Goal: Task Accomplishment & Management: Complete application form

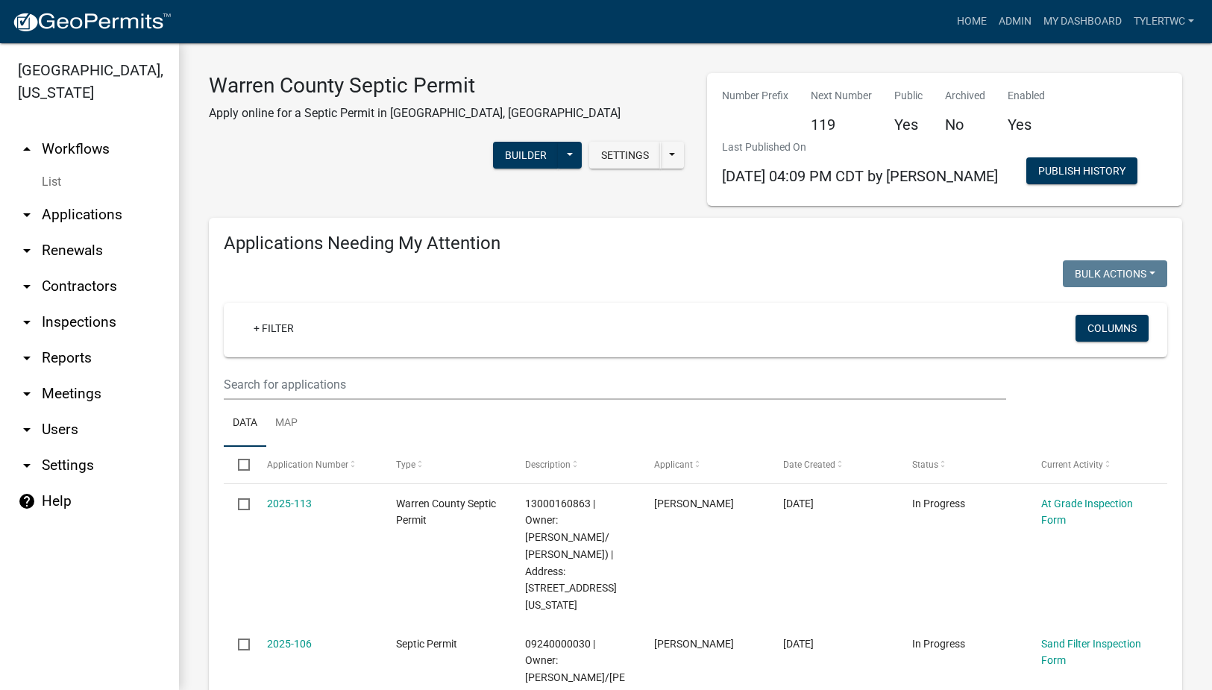
select select "2: 50"
select select "3: 100"
click at [1016, 13] on link "Admin" at bounding box center [1015, 21] width 45 height 28
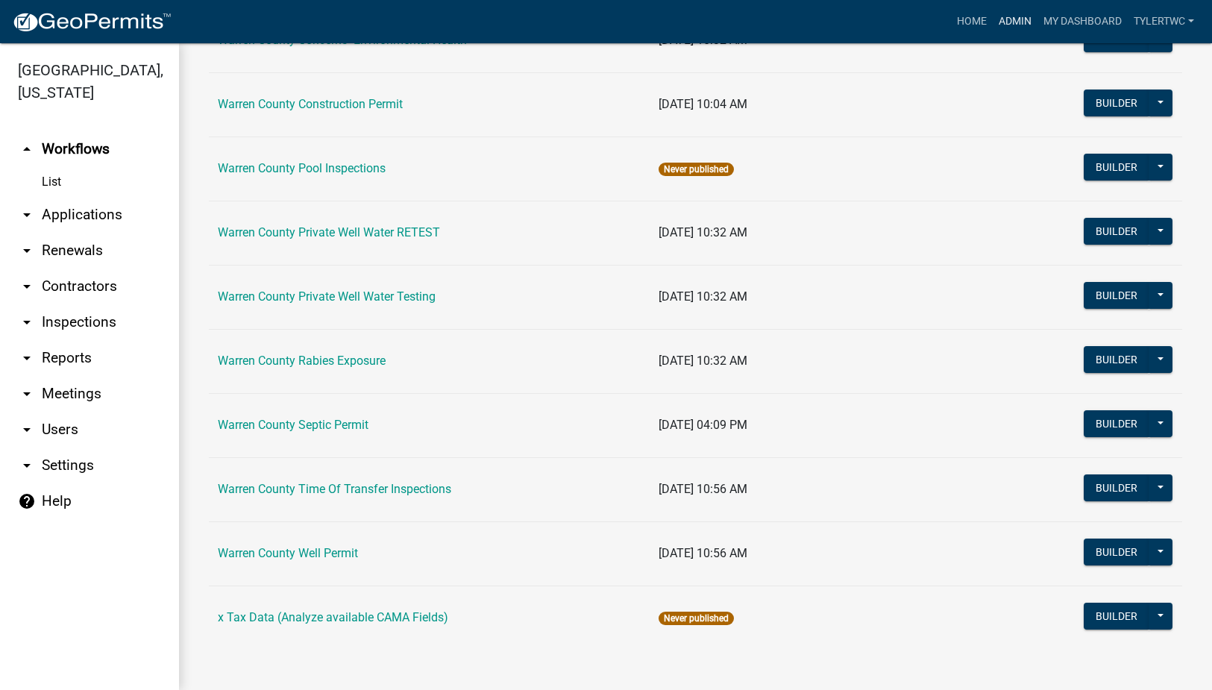
scroll to position [893, 0]
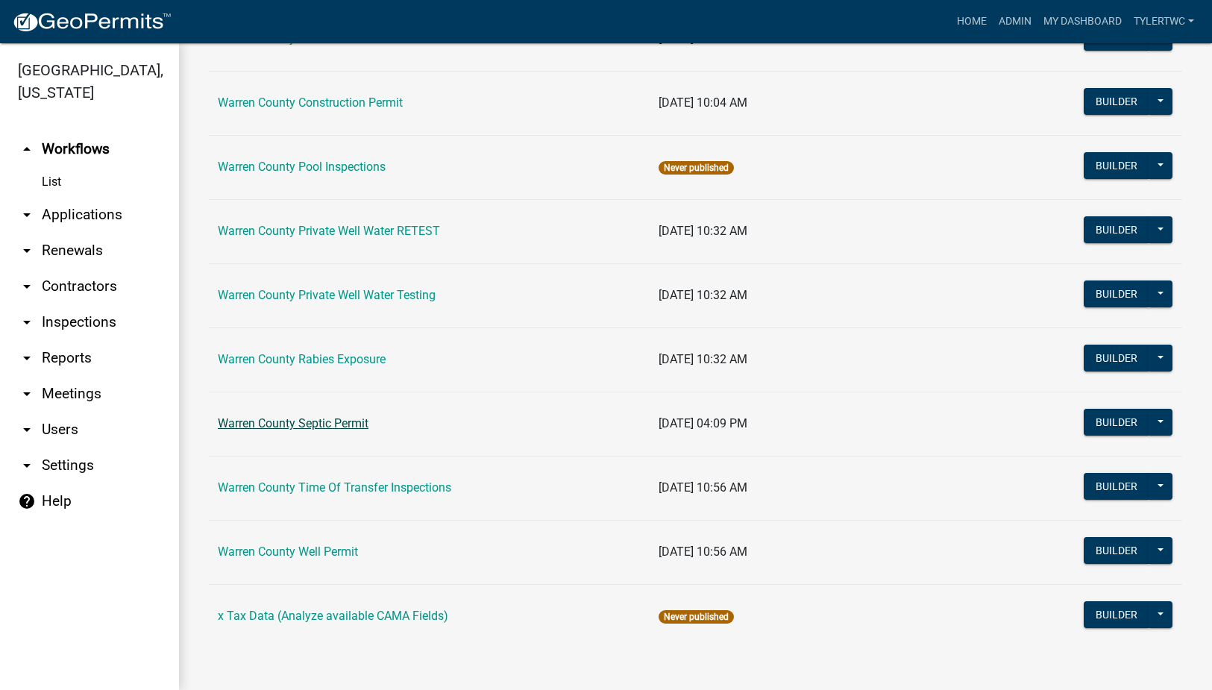
click at [342, 422] on link "Warren County Septic Permit" at bounding box center [293, 423] width 151 height 14
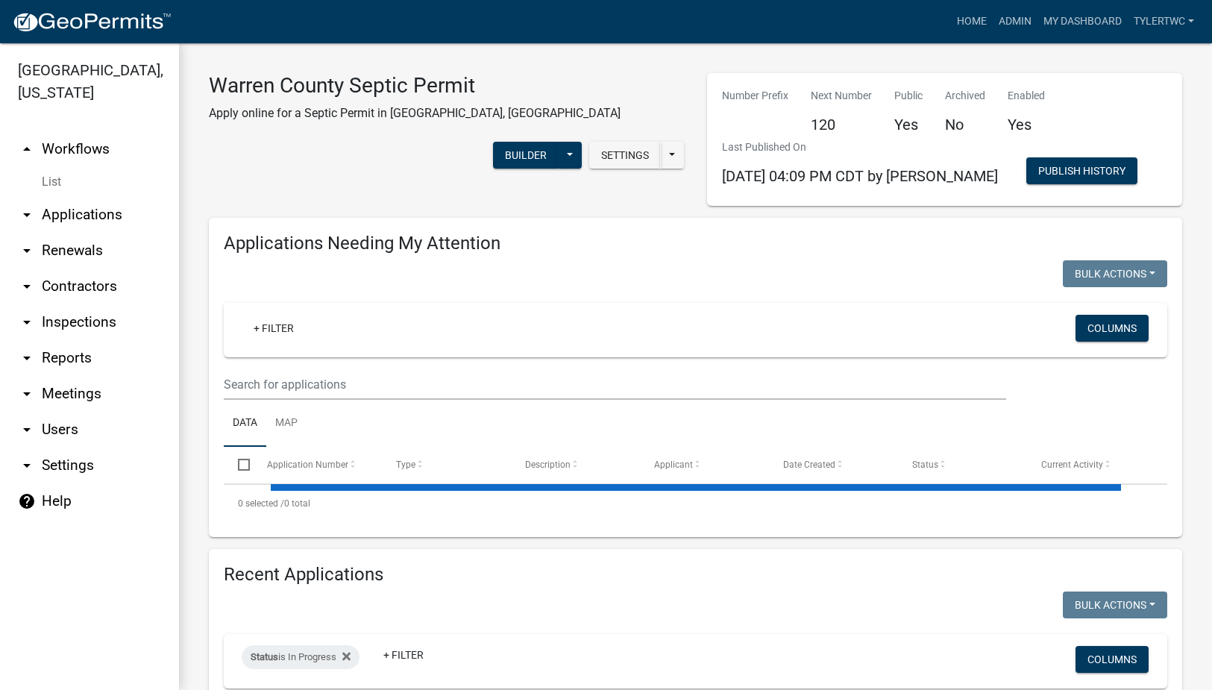
select select "2: 50"
select select "3: 100"
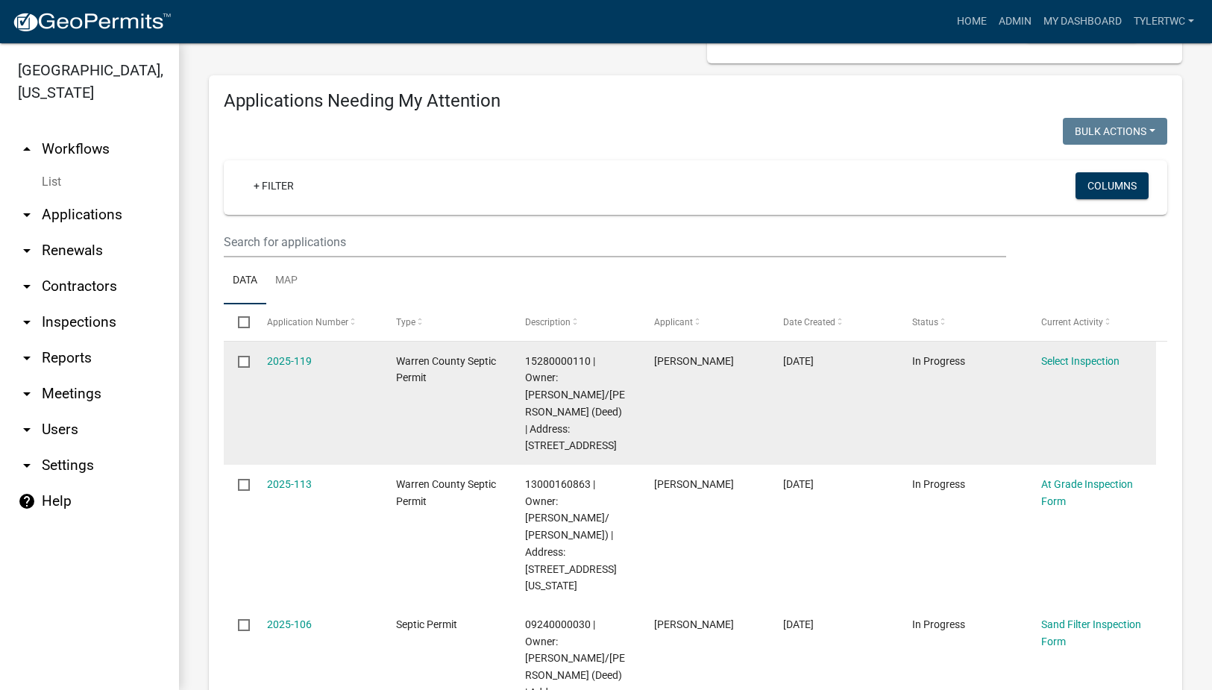
scroll to position [174, 0]
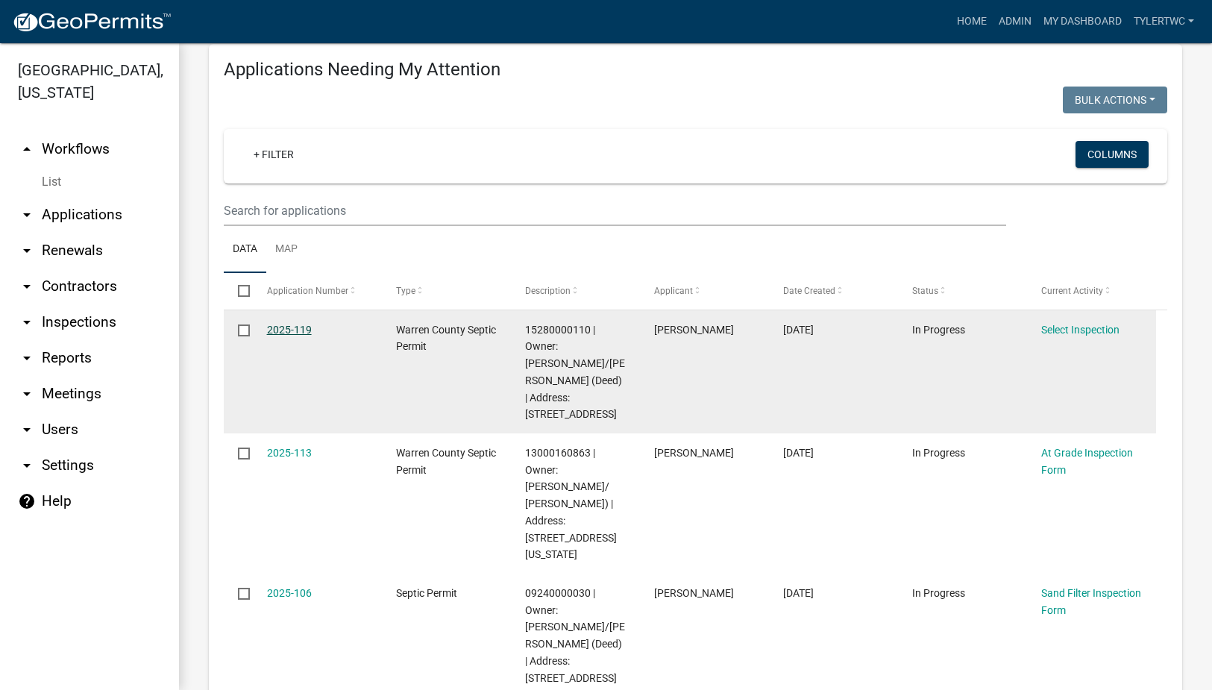
click at [291, 327] on link "2025-119" at bounding box center [289, 330] width 45 height 12
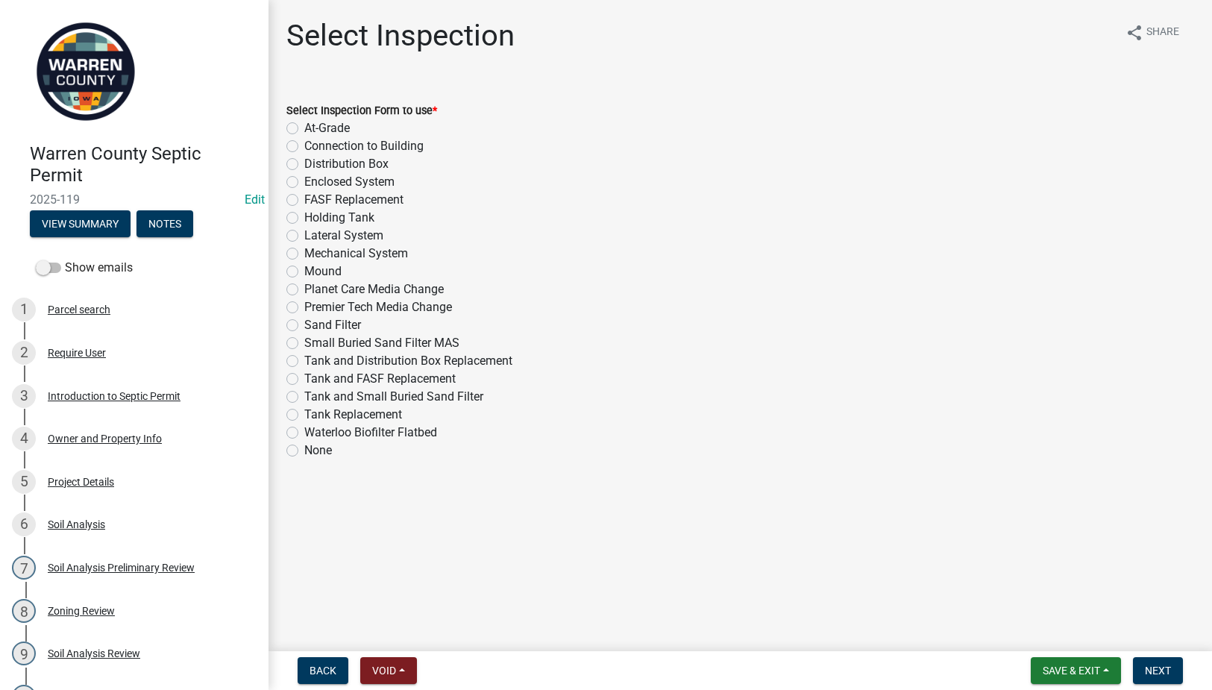
click at [304, 325] on label "Sand Filter" at bounding box center [332, 325] width 57 height 18
click at [304, 325] on input "Sand Filter" at bounding box center [309, 321] width 10 height 10
radio input "true"
click at [1158, 666] on span "Next" at bounding box center [1158, 671] width 26 height 12
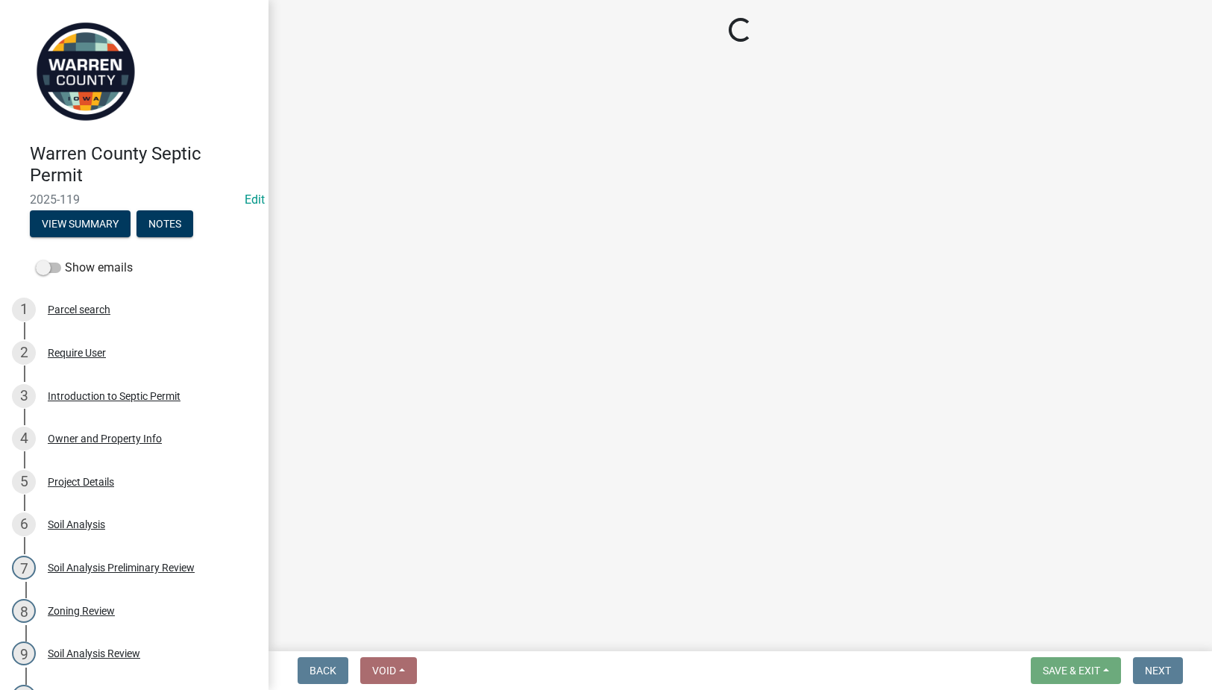
select select "d1e22d4f-68e7-4e9d-8701-604dd084f30f"
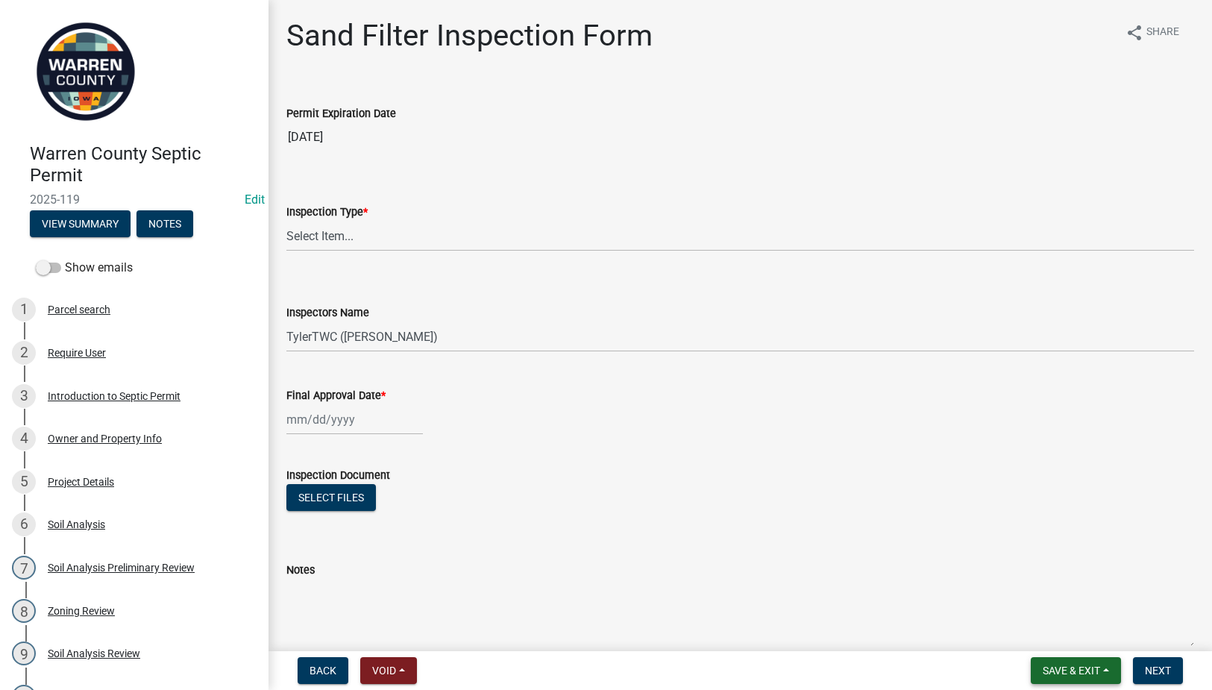
click at [1071, 665] on span "Save & Exit" at bounding box center [1071, 671] width 57 height 12
click at [1067, 630] on button "Save & Exit" at bounding box center [1061, 632] width 119 height 36
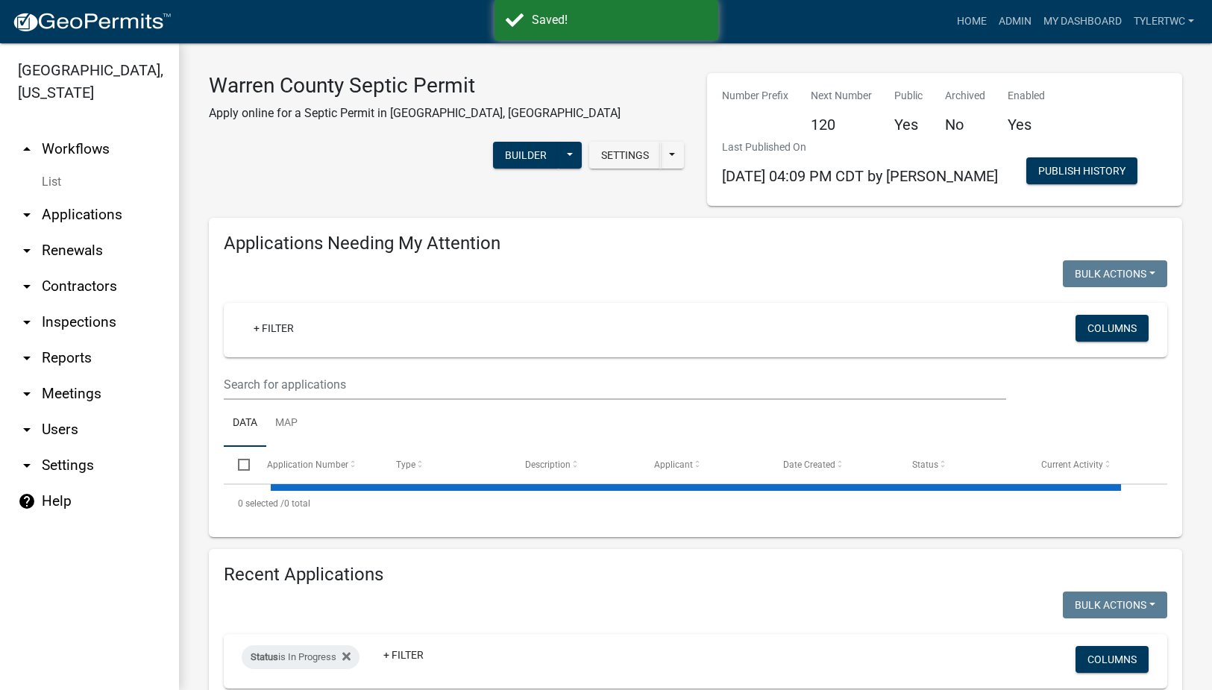
select select "2: 50"
select select "3: 100"
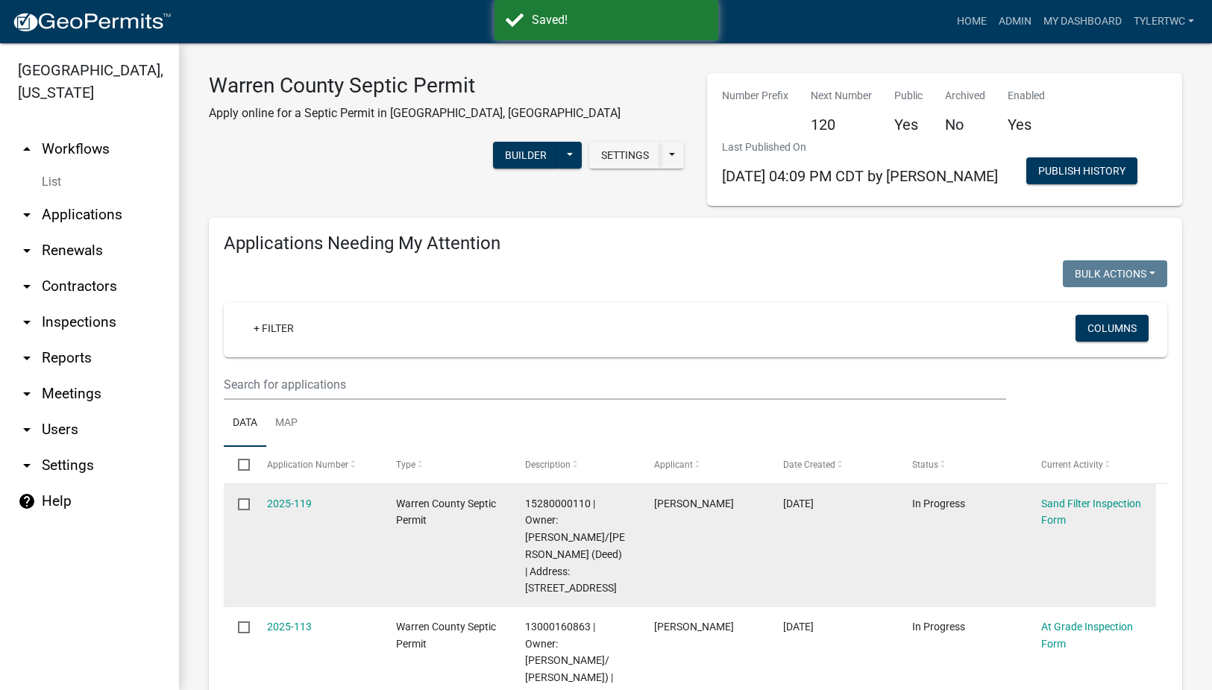
scroll to position [348, 0]
